Goal: Find specific page/section: Find specific page/section

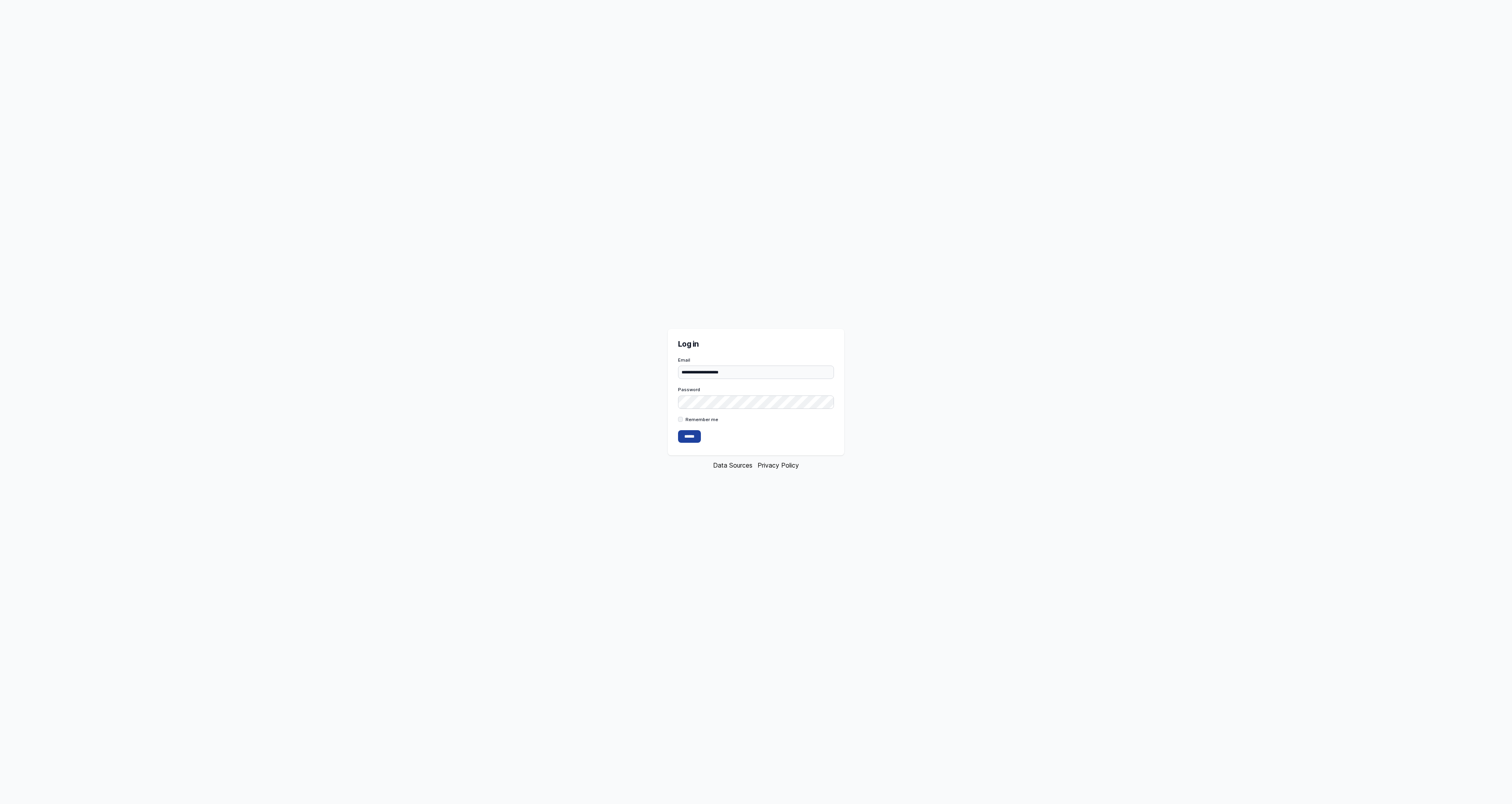
type input "**********"
click at [699, 437] on input "******" at bounding box center [689, 436] width 23 height 12
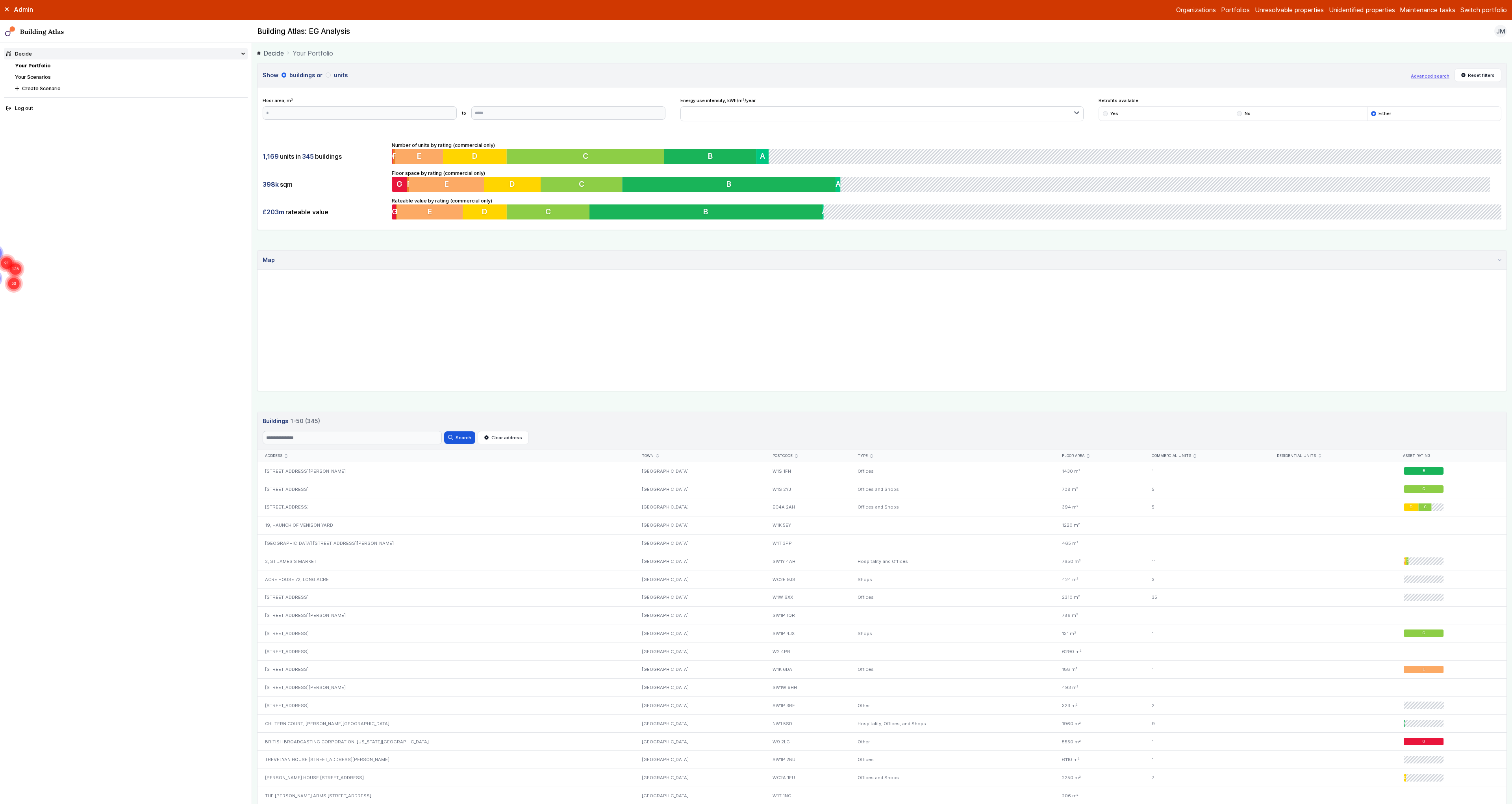
click at [242, 446] on nav "Decide Your Portfolio Your Scenarios Create Scenario Log out" at bounding box center [126, 423] width 252 height 761
click at [44, 77] on link "Your Scenarios" at bounding box center [32, 77] width 36 height 6
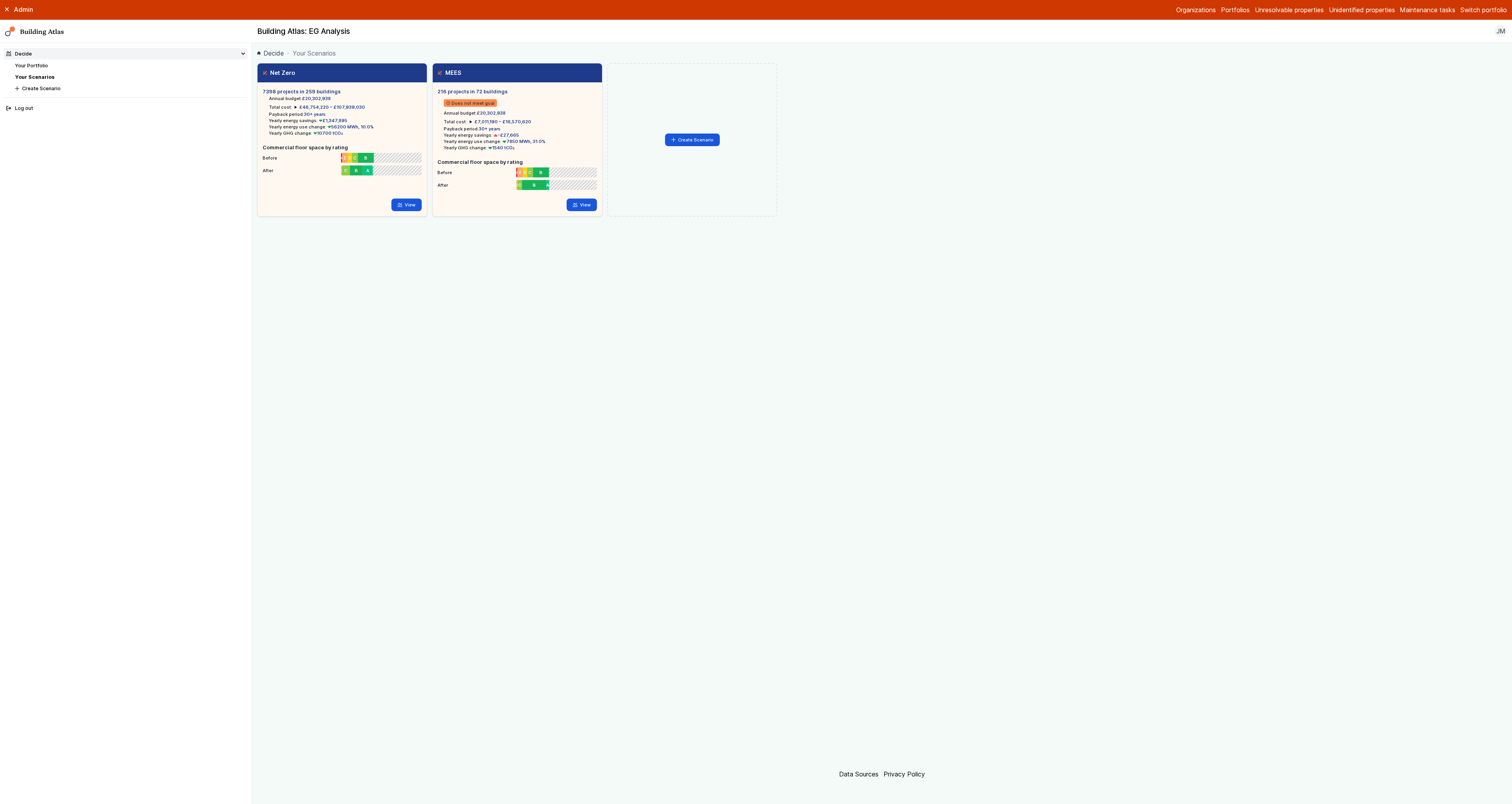
click at [53, 57] on summary "Decide" at bounding box center [126, 53] width 244 height 11
click at [53, 59] on summary "Decide" at bounding box center [126, 53] width 244 height 11
click at [42, 70] on nav "Your Portfolio Your Scenarios Create Scenario" at bounding box center [131, 77] width 232 height 31
click at [46, 64] on link "Your Portfolio" at bounding box center [31, 66] width 33 height 6
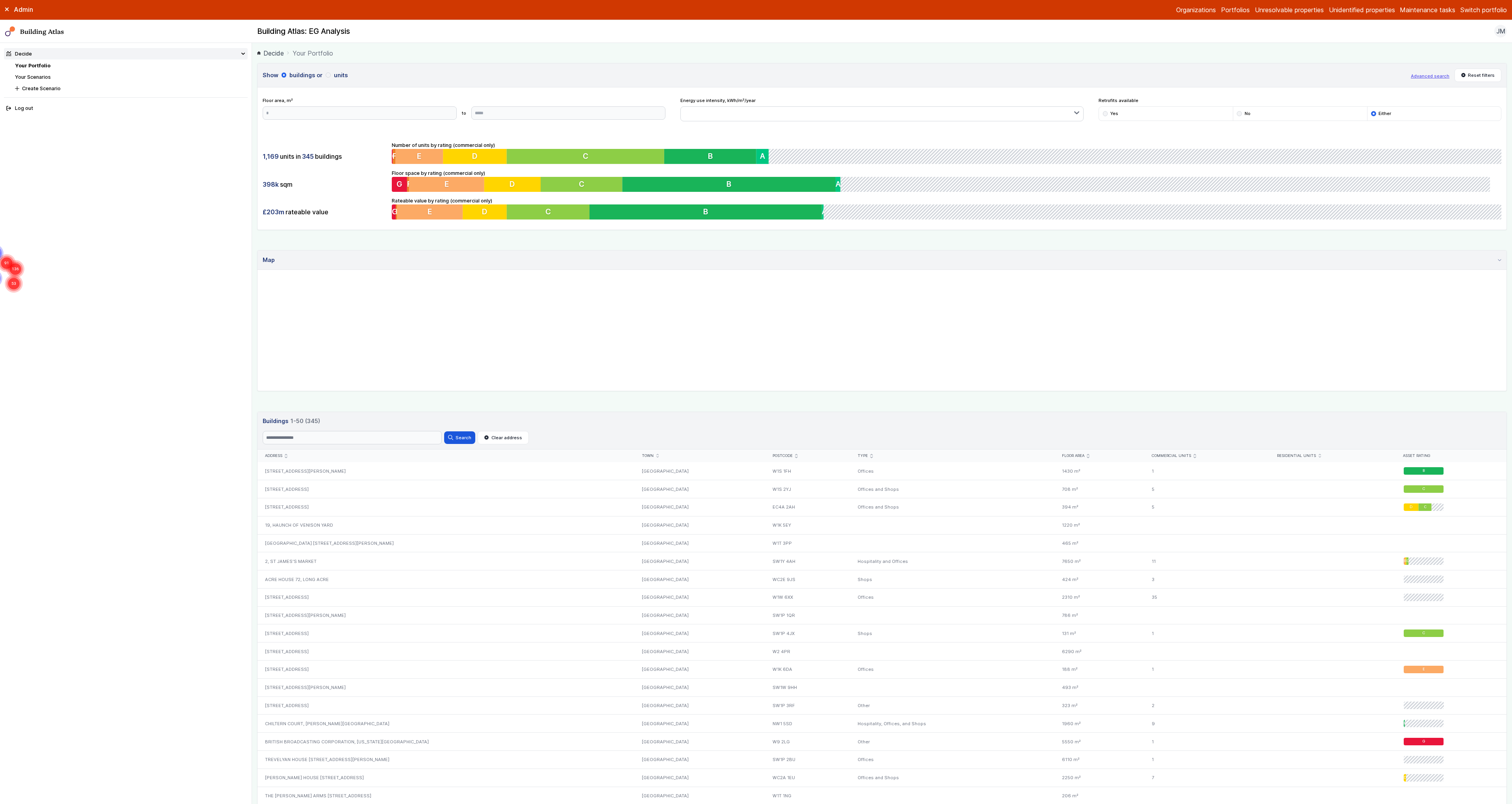
click at [36, 77] on link "Your Scenarios" at bounding box center [32, 77] width 36 height 6
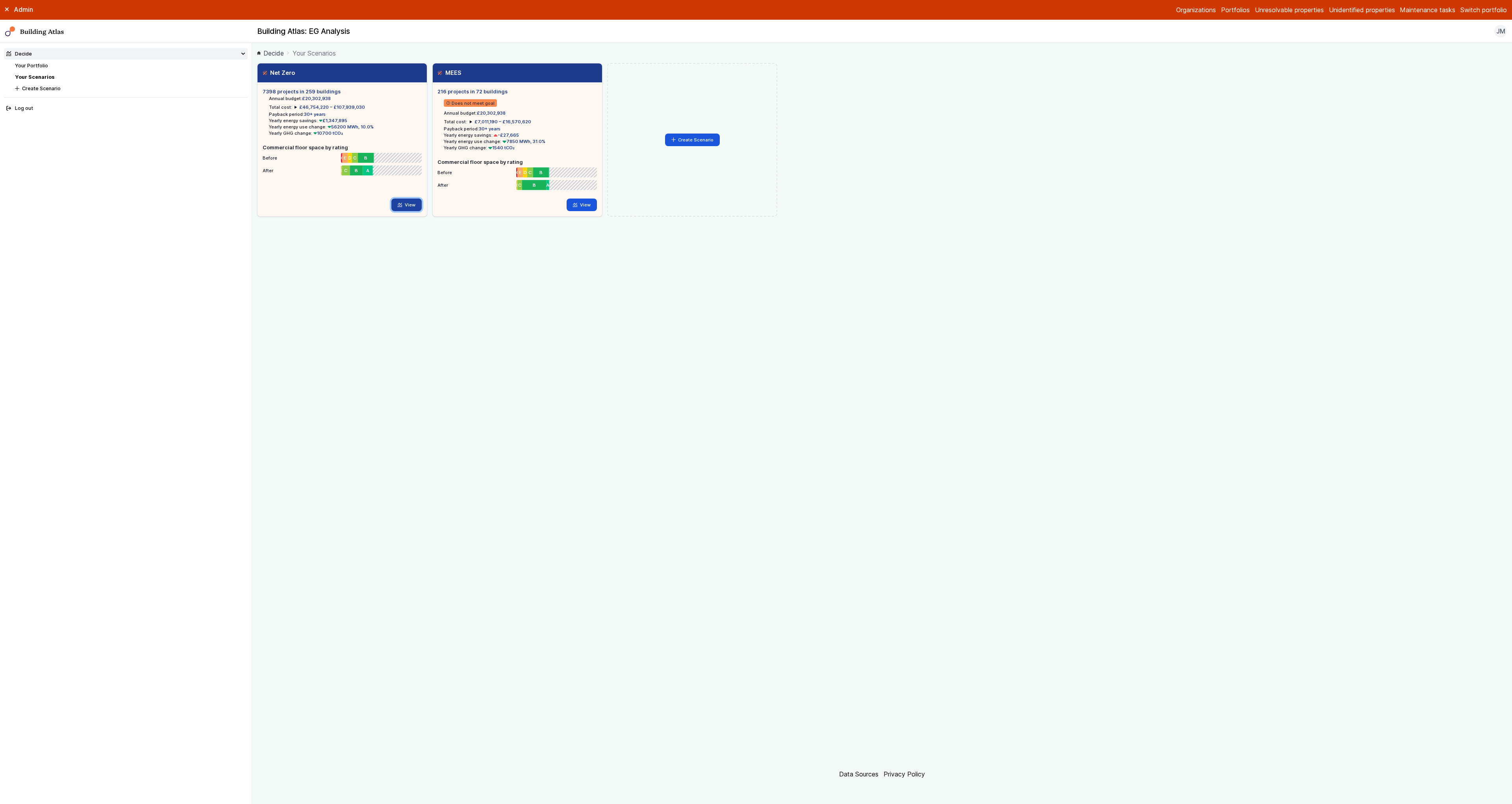
click at [412, 204] on link "View" at bounding box center [407, 204] width 31 height 12
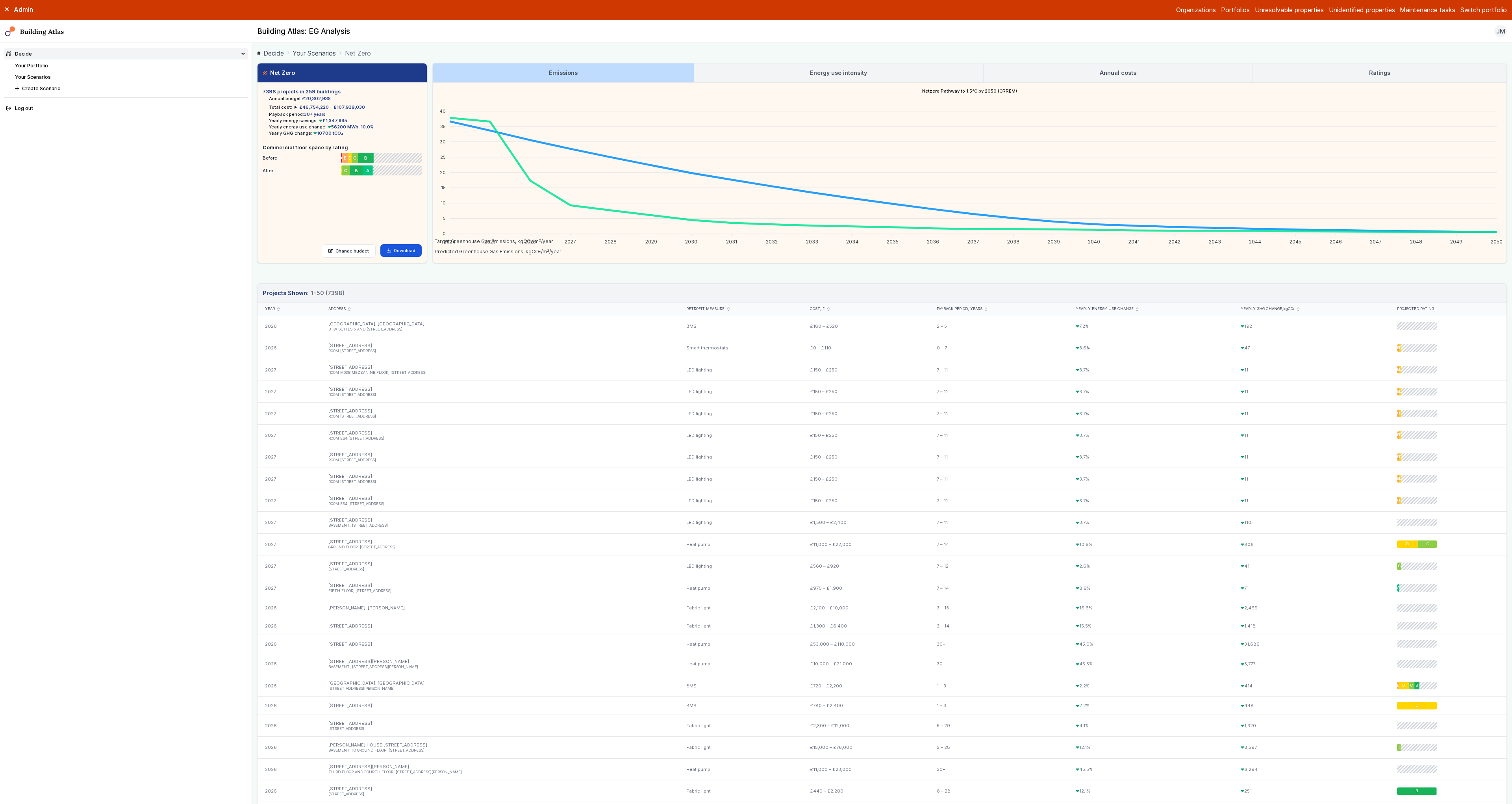
click at [793, 76] on link "Energy use intensity" at bounding box center [839, 73] width 289 height 19
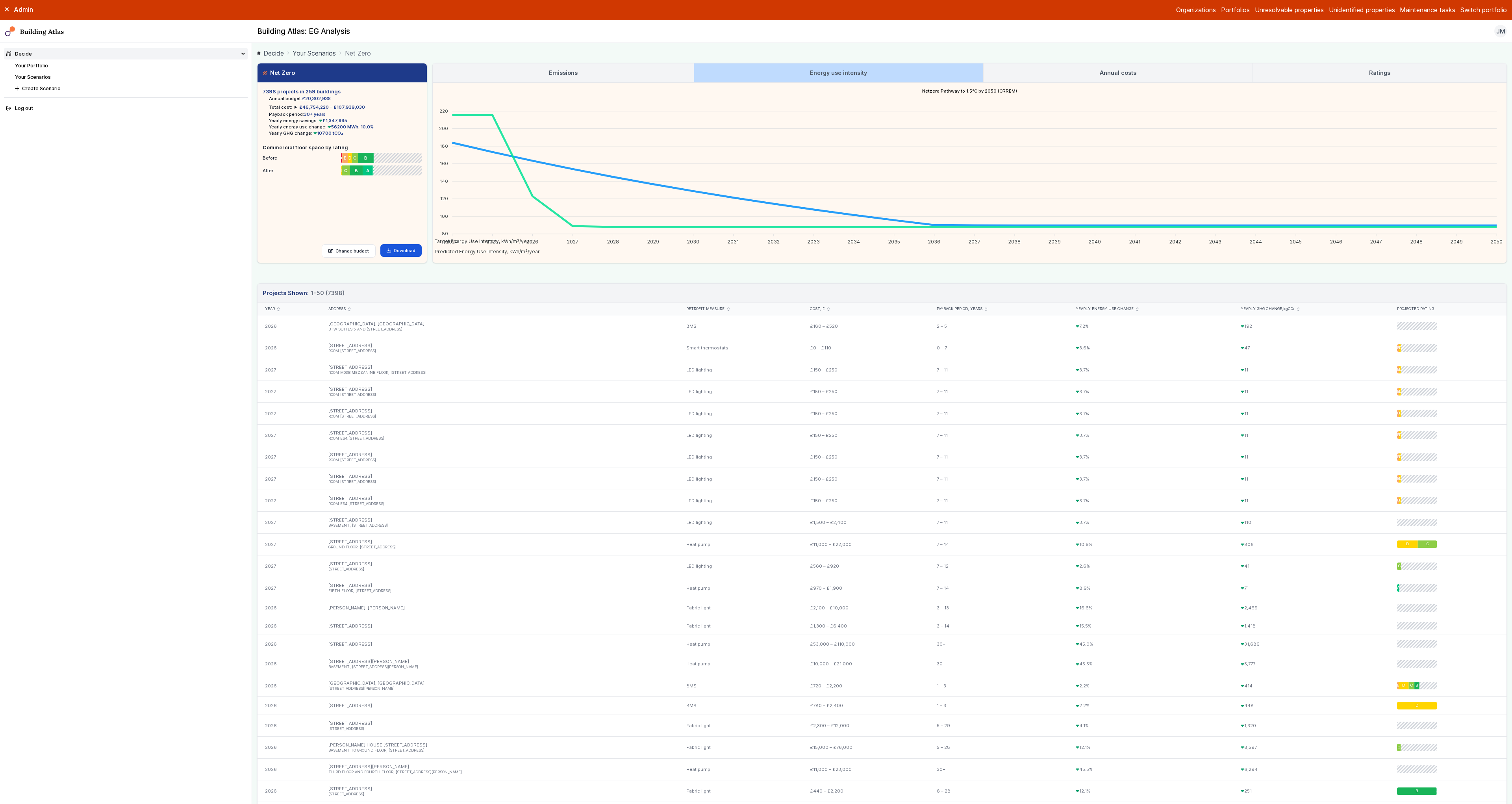
click at [1069, 72] on link "Annual costs" at bounding box center [1118, 73] width 269 height 19
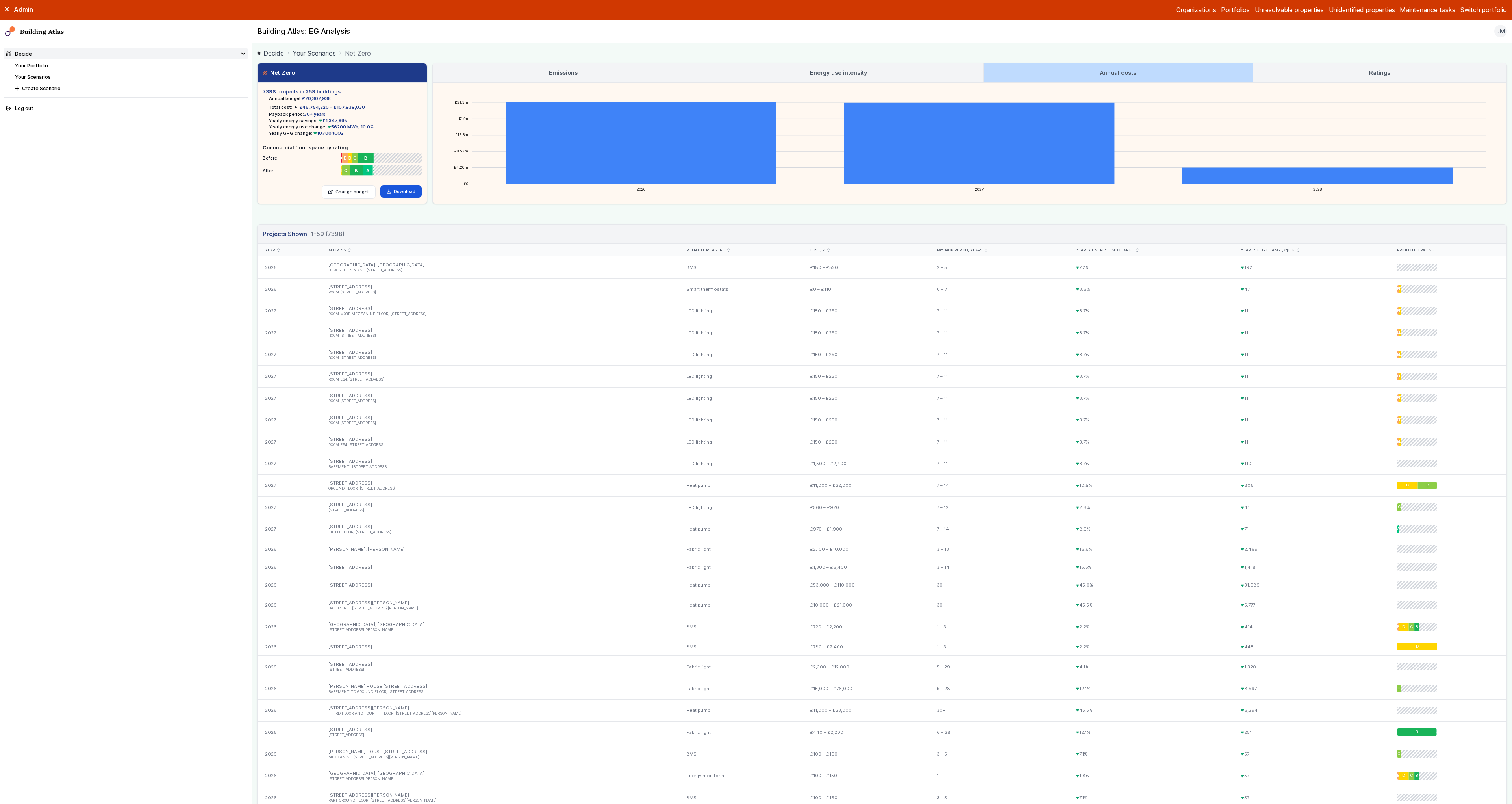
click at [1328, 68] on link "Ratings" at bounding box center [1380, 73] width 254 height 19
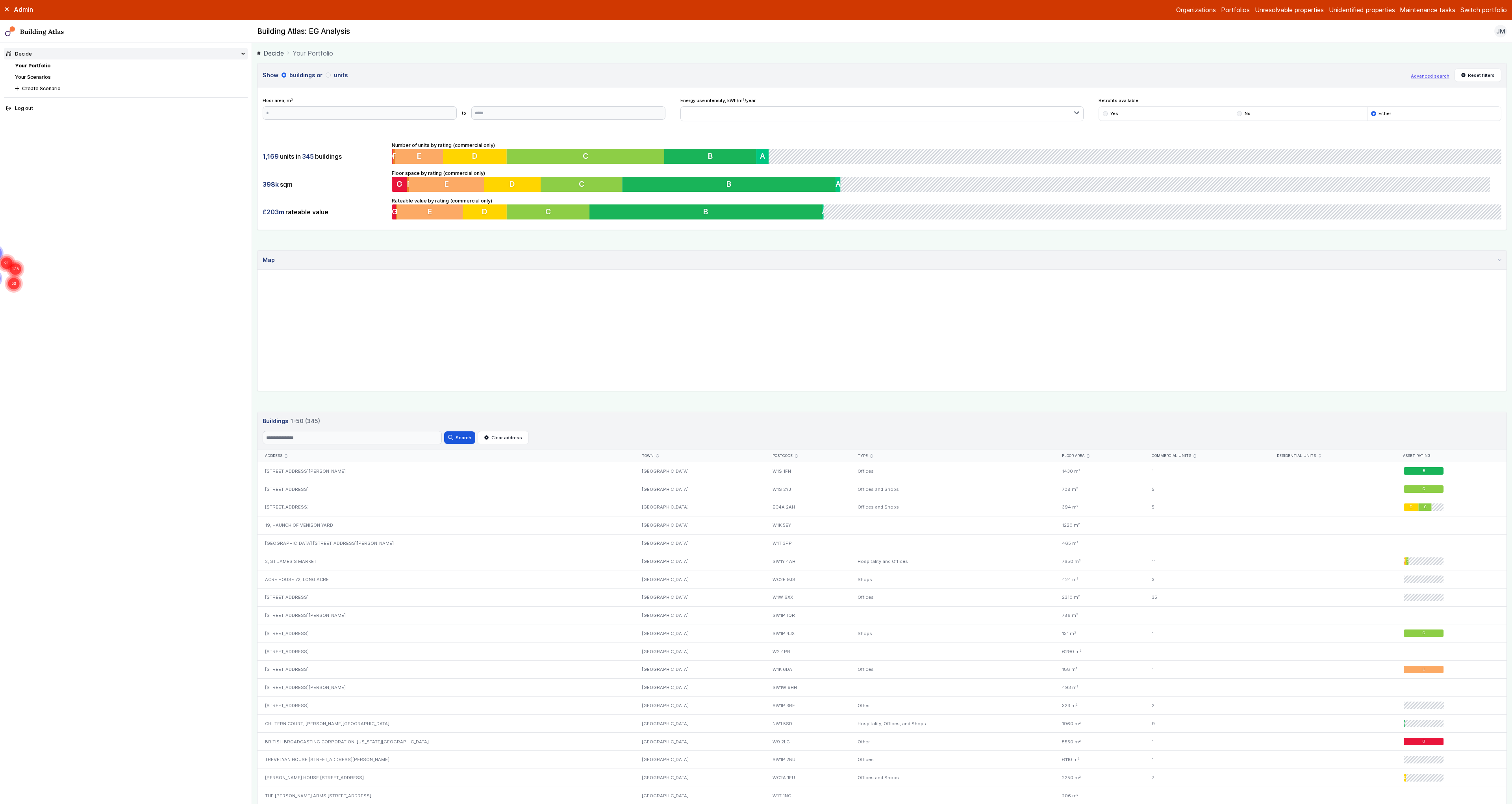
click at [332, 73] on h3 "Show buildings or units" at bounding box center [834, 75] width 1143 height 9
click at [0, 0] on button "units" at bounding box center [0, 0] width 0 height 0
click at [0, 0] on button "buildings" at bounding box center [0, 0] width 0 height 0
click at [739, 157] on button "B" at bounding box center [710, 156] width 92 height 15
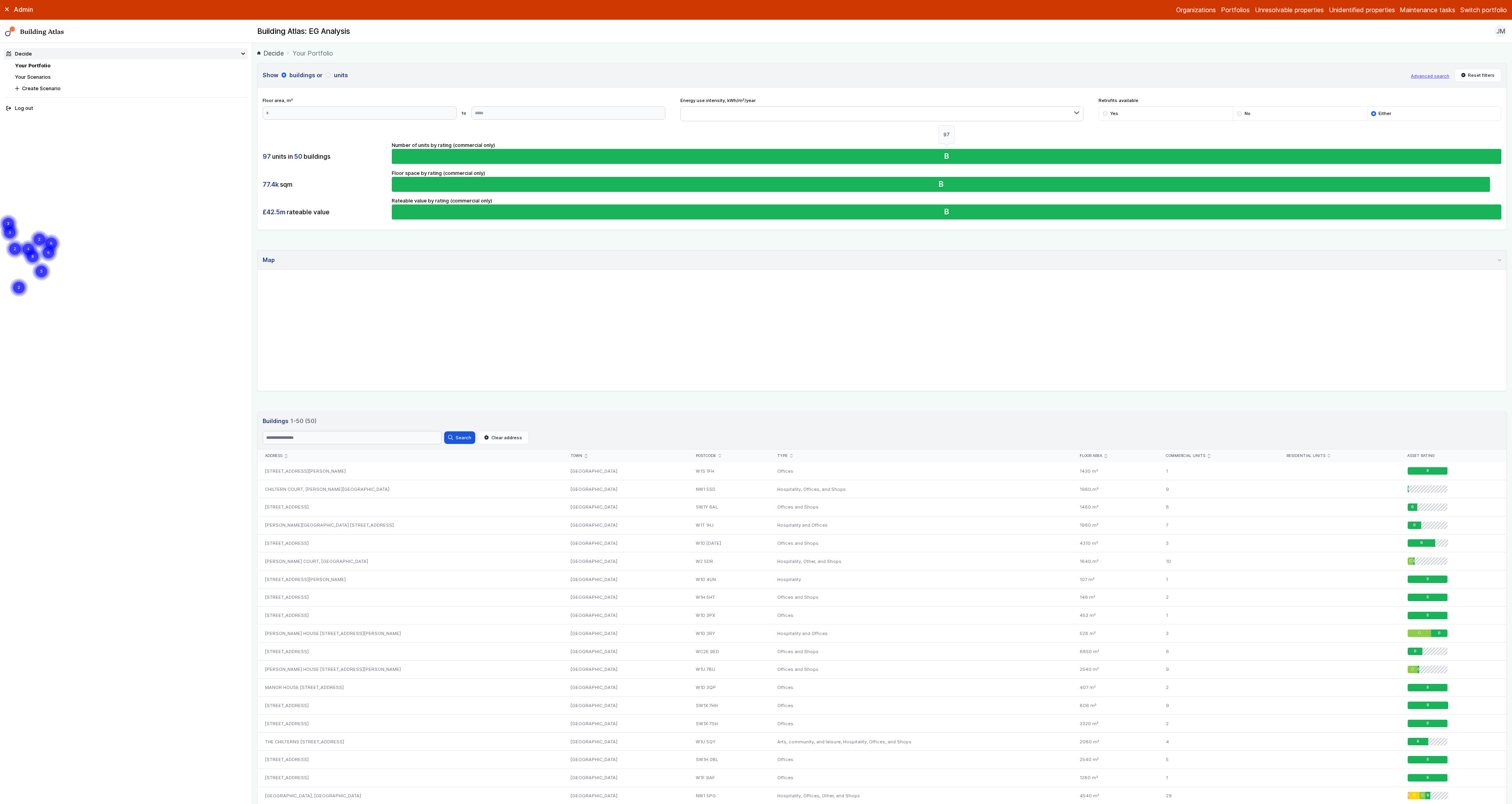
click at [739, 157] on button "B" at bounding box center [946, 156] width 1109 height 15
